Goal: Transaction & Acquisition: Purchase product/service

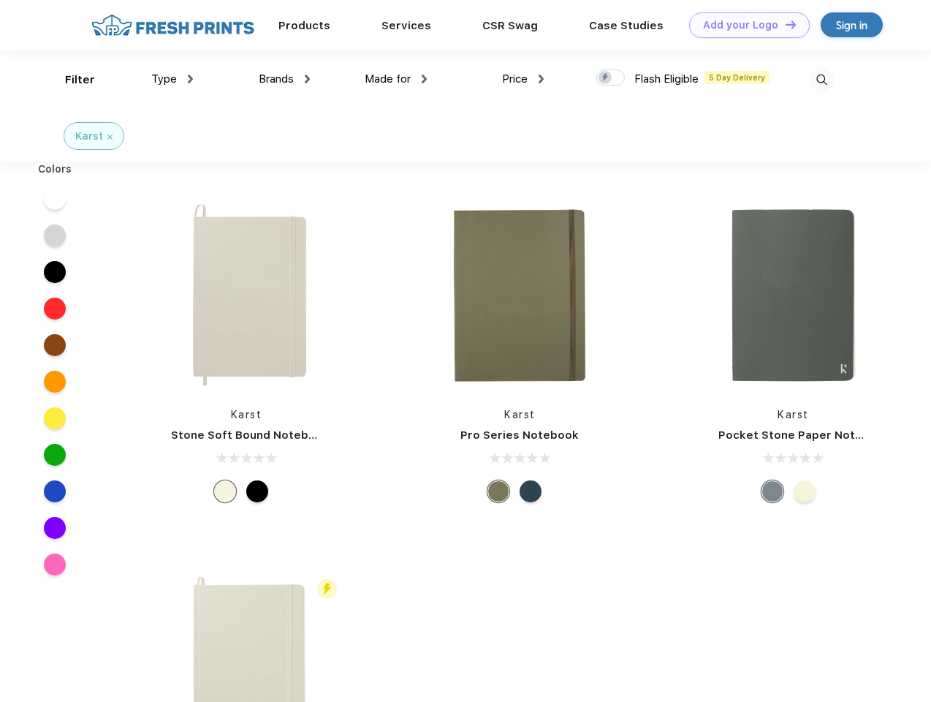
click at [744, 25] on link "Add your Logo Design Tool" at bounding box center [749, 25] width 121 height 26
click at [0, 0] on div "Design Tool" at bounding box center [0, 0] width 0 height 0
click at [784, 24] on link "Add your Logo Design Tool" at bounding box center [749, 25] width 121 height 26
click at [70, 80] on div "Filter" at bounding box center [80, 80] width 30 height 17
click at [172, 79] on span "Type" at bounding box center [164, 78] width 26 height 13
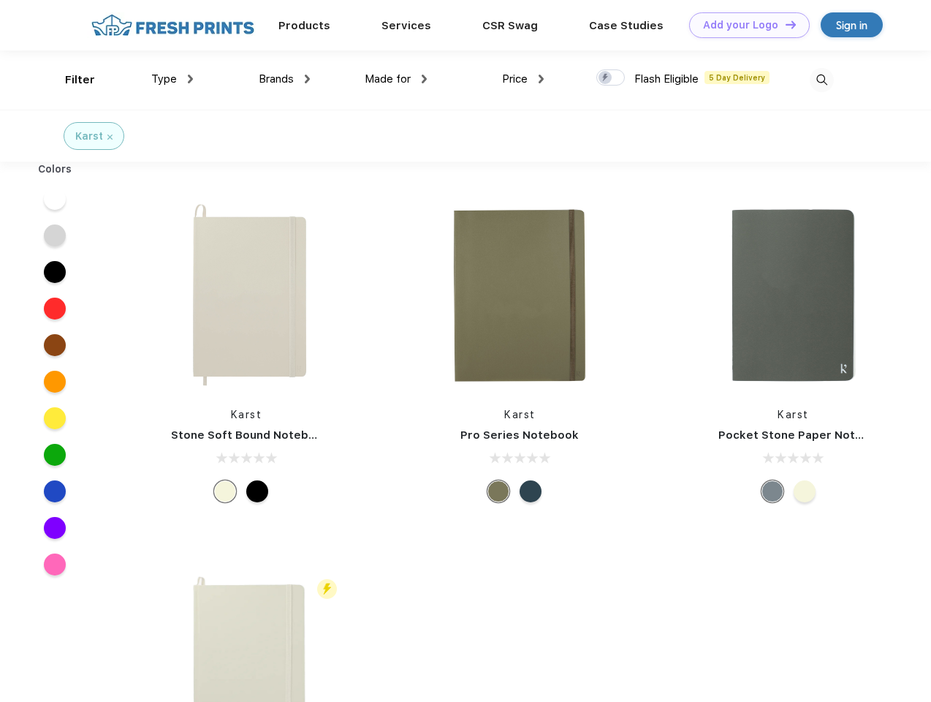
click at [284, 79] on span "Brands" at bounding box center [276, 78] width 35 height 13
click at [396, 79] on span "Made for" at bounding box center [388, 78] width 46 height 13
click at [523, 79] on span "Price" at bounding box center [515, 78] width 26 height 13
click at [611, 78] on div at bounding box center [610, 77] width 29 height 16
click at [606, 78] on input "checkbox" at bounding box center [601, 74] width 10 height 10
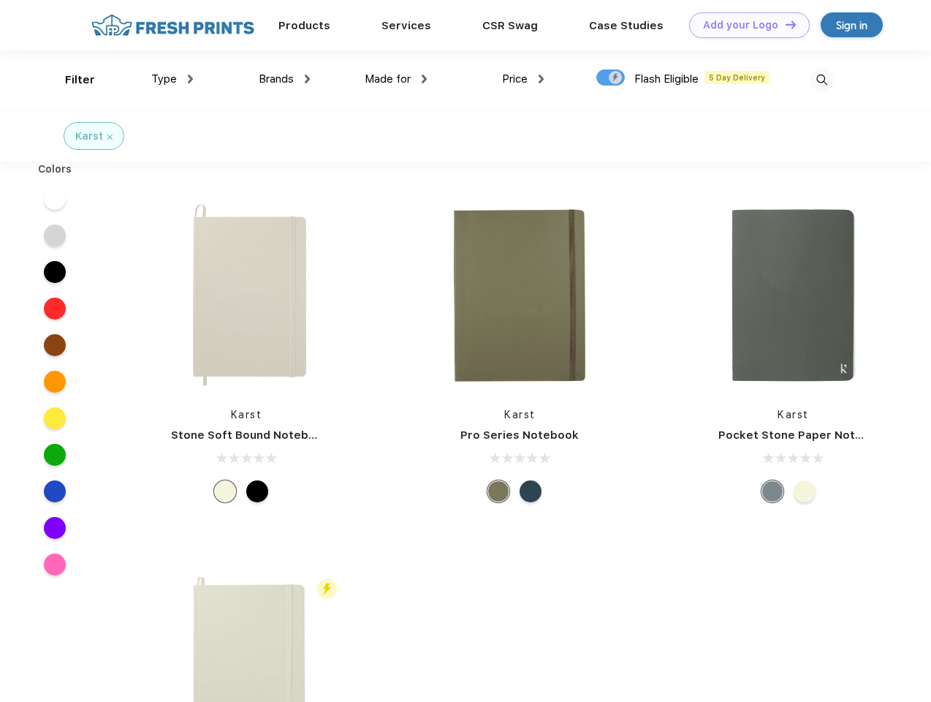
click at [821, 80] on img at bounding box center [822, 80] width 24 height 24
